Goal: Task Accomplishment & Management: Manage account settings

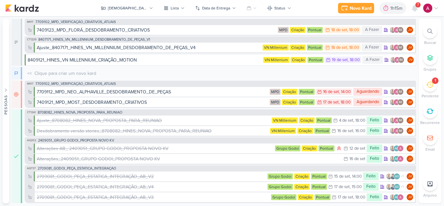
click at [416, 13] on div at bounding box center [415, 8] width 12 height 12
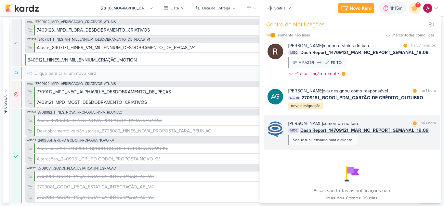
scroll to position [72, 0]
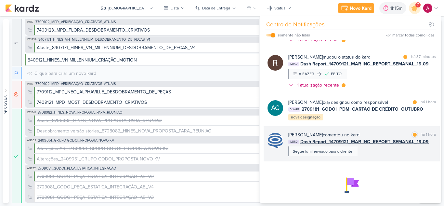
click at [369, 141] on span "Dash Report_14709121_MAR INC_REPORT_SEMANAL_19.09" at bounding box center [364, 141] width 128 height 7
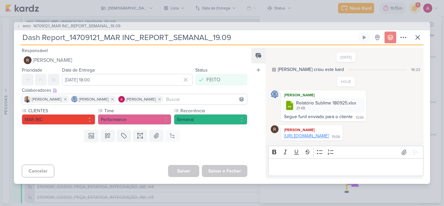
click at [329, 133] on link "[URL][DOMAIN_NAME]" at bounding box center [306, 136] width 45 height 6
click at [311, 99] on div "Relatório Sublime 180925.xlsx" at bounding box center [326, 102] width 60 height 7
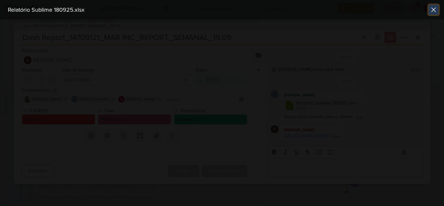
click at [436, 13] on icon at bounding box center [433, 10] width 8 height 8
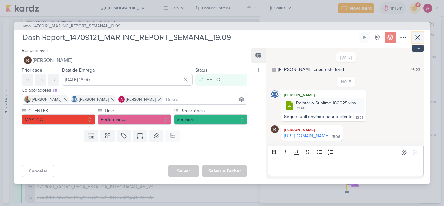
click at [418, 33] on icon at bounding box center [417, 37] width 8 height 8
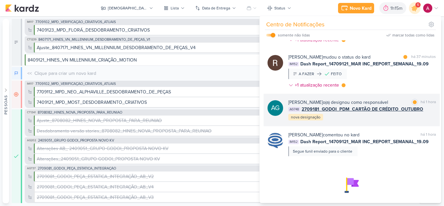
click at [385, 125] on div "AG [PERSON_NAME] o(a) designou como responsável marcar como lida há 1 hora AG74…" at bounding box center [351, 110] width 176 height 32
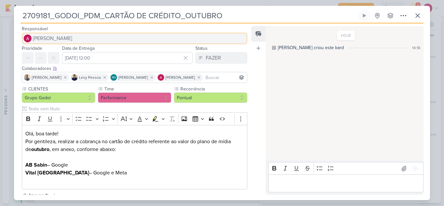
click at [66, 38] on span "[PERSON_NAME]" at bounding box center [52, 38] width 39 height 8
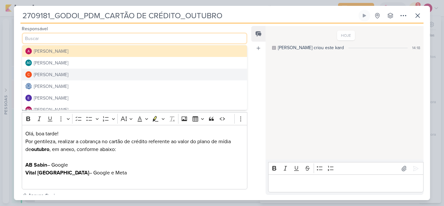
scroll to position [32, 0]
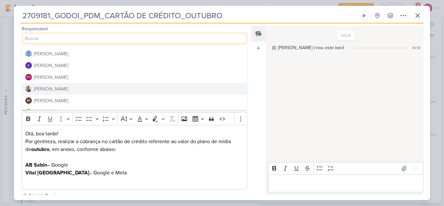
click at [65, 89] on button "[PERSON_NAME]" at bounding box center [134, 89] width 225 height 12
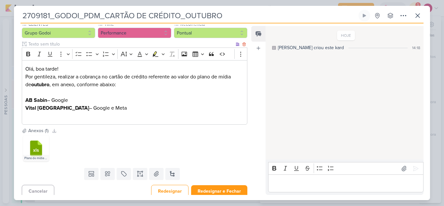
scroll to position [69, 0]
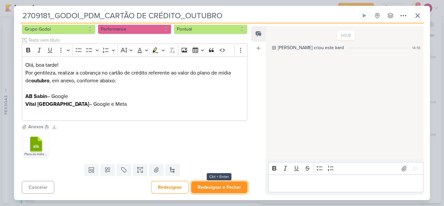
click at [224, 187] on button "Redesignar e Fechar" at bounding box center [219, 187] width 56 height 12
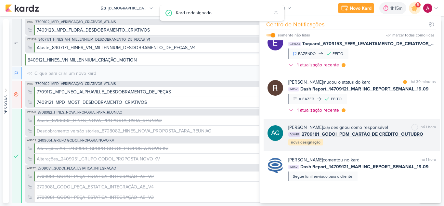
scroll to position [40, 0]
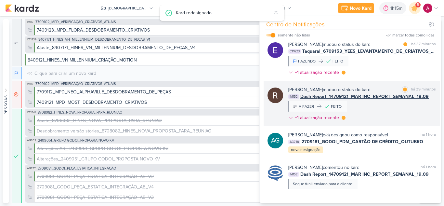
click at [400, 113] on div "[PERSON_NAME] mudou o status do kard marcar como lida há 39 minutos IM152 Dash …" at bounding box center [361, 104] width 147 height 37
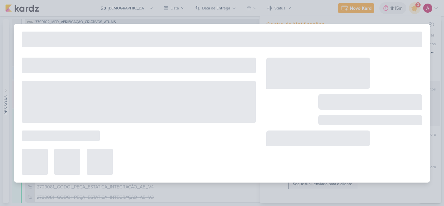
type input "Dash Report_14709121_MAR INC_REPORT_SEMANAL_19.09"
type input "[DATE] 18:00"
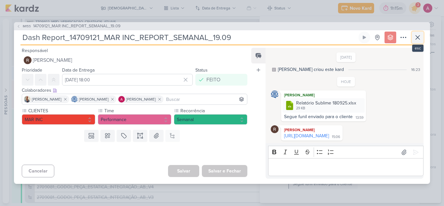
click at [422, 32] on button at bounding box center [417, 38] width 12 height 12
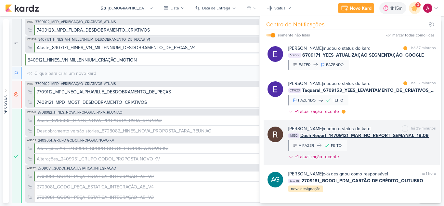
scroll to position [0, 0]
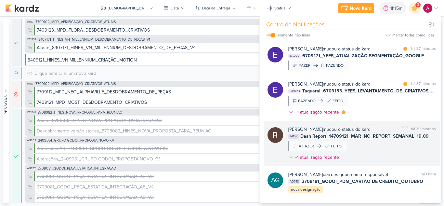
click at [379, 103] on div "[PERSON_NAME] mudou o status do kard marcar como lida há 37 minutos CT1623 Taqu…" at bounding box center [361, 99] width 147 height 37
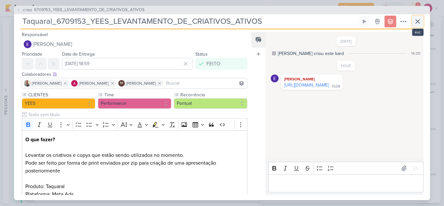
click at [417, 23] on icon at bounding box center [417, 22] width 8 height 8
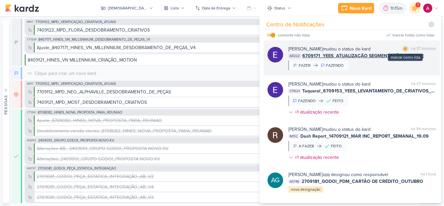
click at [403, 50] on div at bounding box center [405, 49] width 4 height 4
